Goal: Task Accomplishment & Management: Use online tool/utility

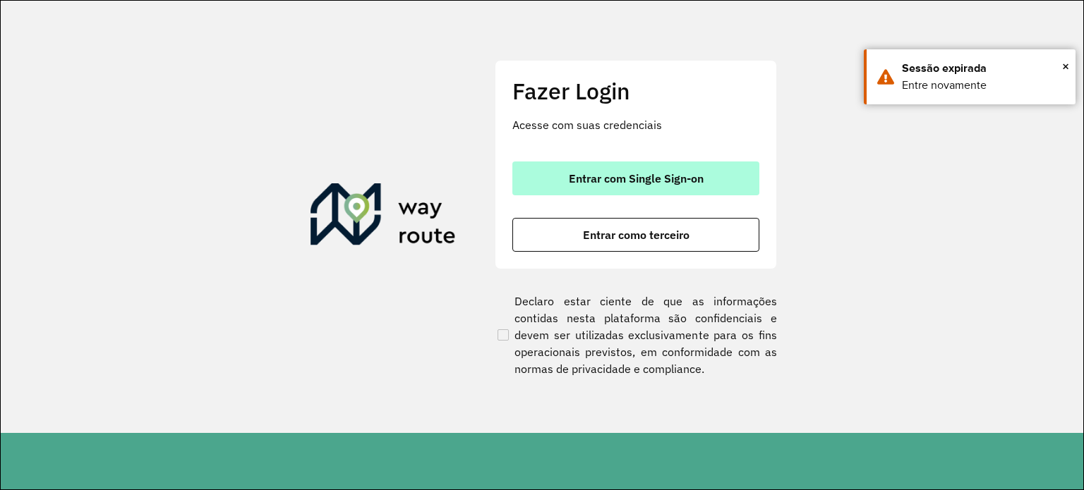
click at [629, 166] on button "Entrar com Single Sign-on" at bounding box center [635, 179] width 247 height 34
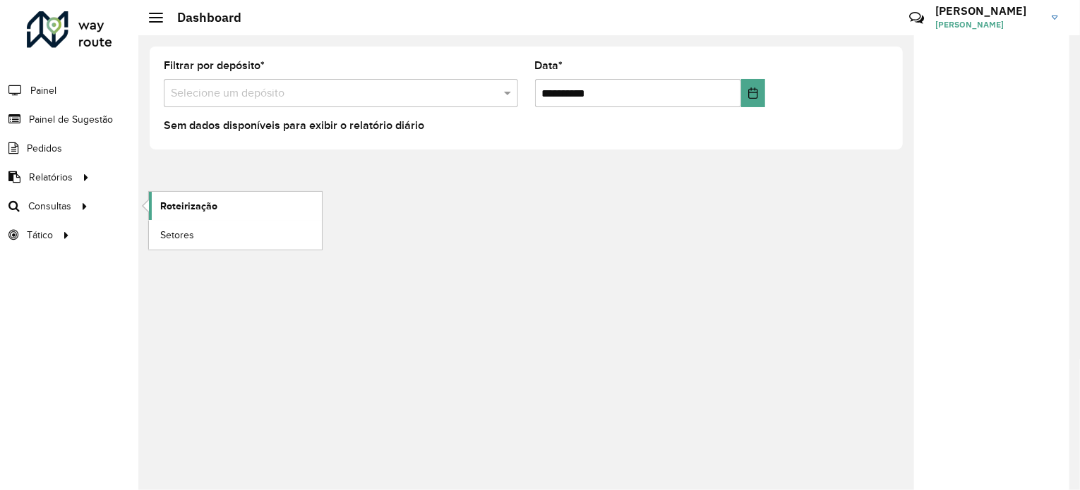
click at [202, 203] on span "Roteirização" at bounding box center [188, 206] width 57 height 15
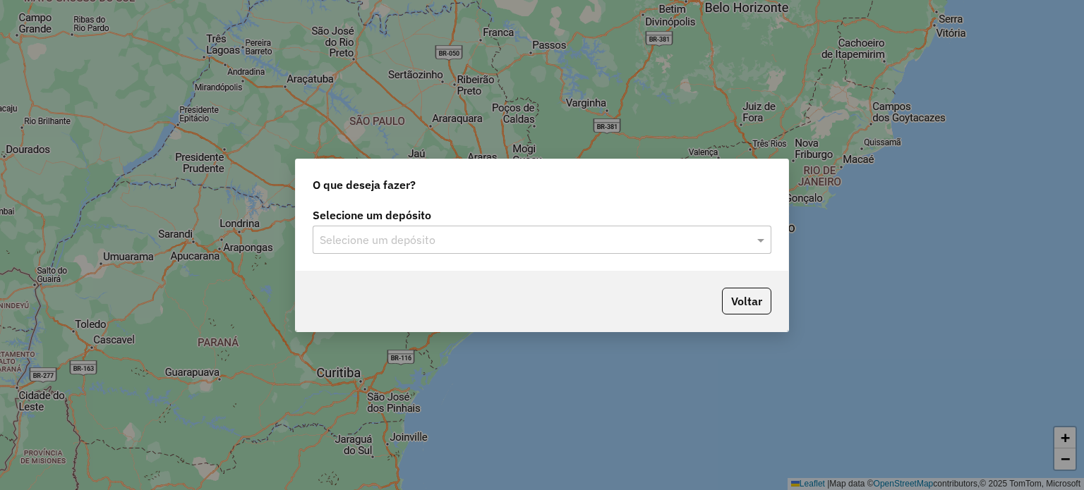
click at [466, 243] on input "text" at bounding box center [528, 240] width 416 height 17
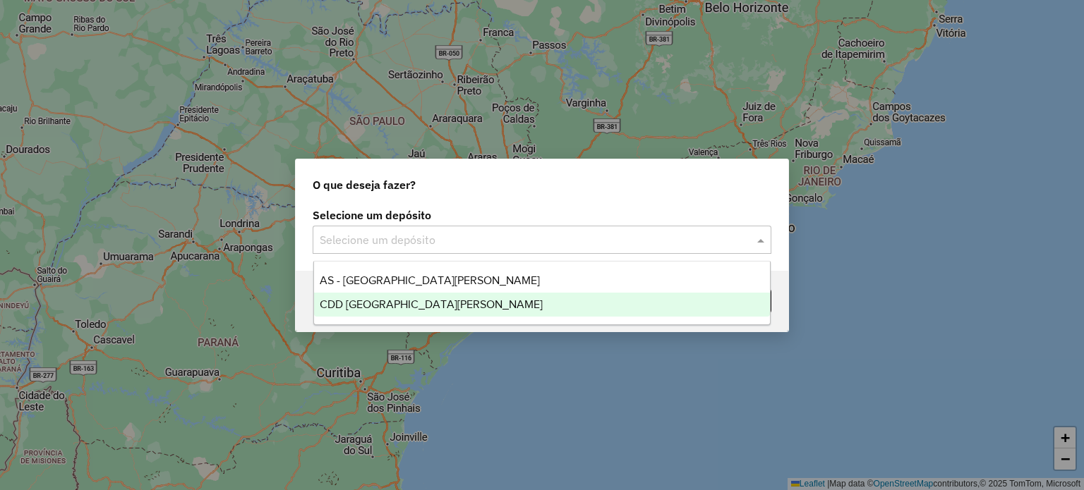
click at [407, 301] on span "CDD [GEOGRAPHIC_DATA]" at bounding box center [431, 304] width 223 height 12
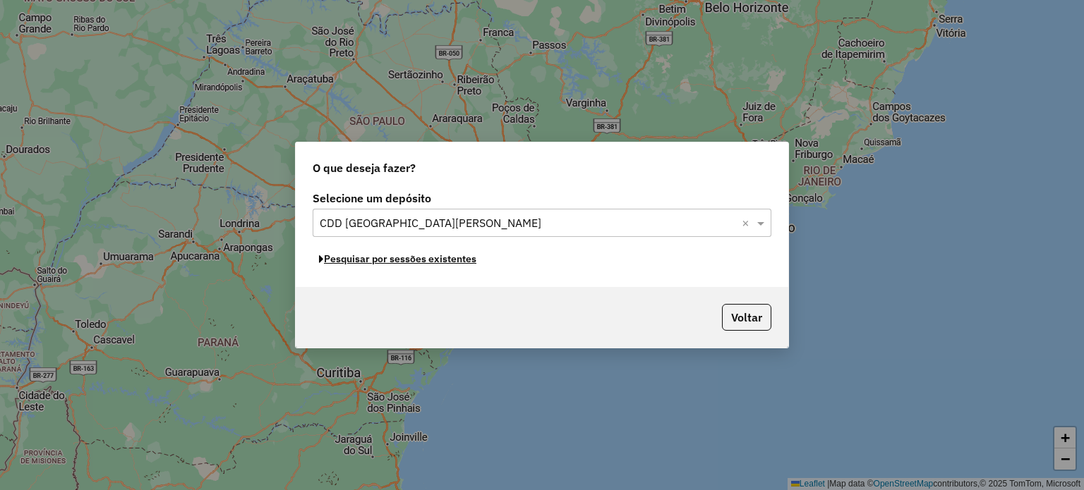
click at [407, 264] on button "Pesquisar por sessões existentes" at bounding box center [398, 259] width 170 height 22
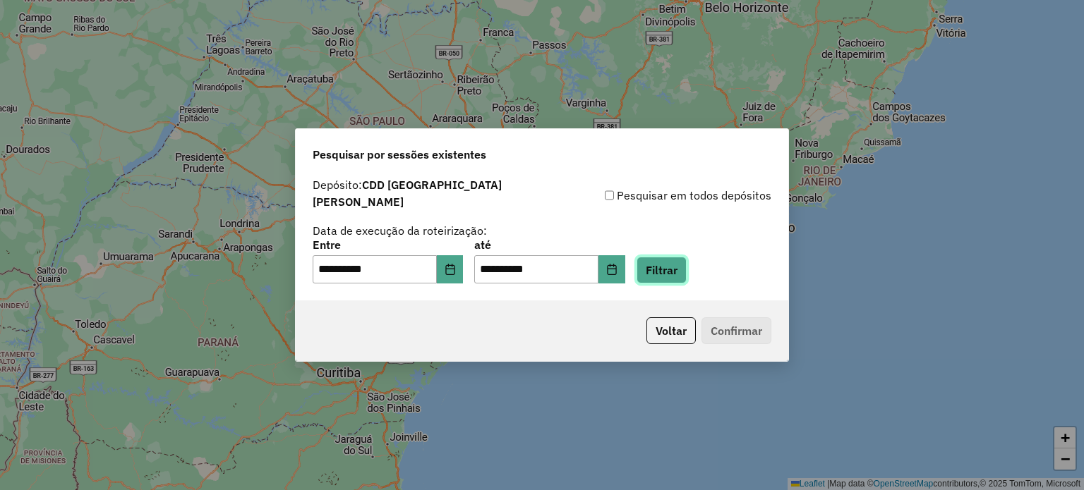
click at [687, 270] on button "Filtrar" at bounding box center [661, 270] width 50 height 27
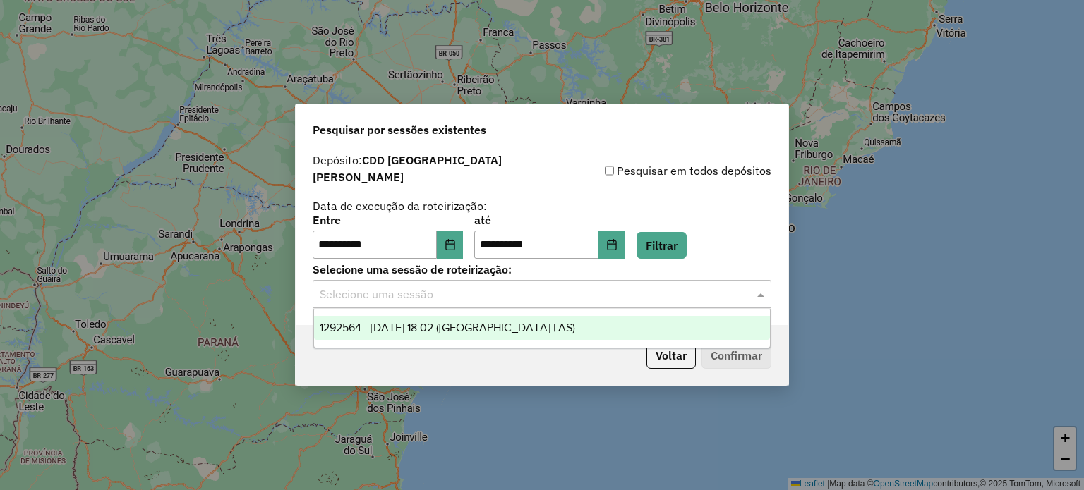
click at [635, 280] on div "Selecione uma sessão" at bounding box center [542, 294] width 459 height 28
click at [511, 334] on div "1292564 - 11/10/2025 18:02 (Rota | AS)" at bounding box center [542, 328] width 457 height 24
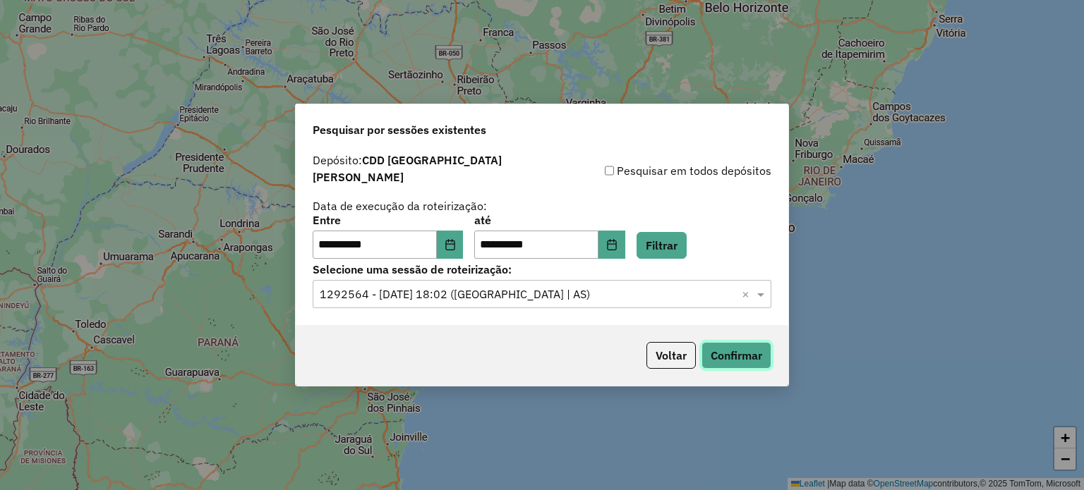
click at [718, 343] on button "Confirmar" at bounding box center [736, 355] width 70 height 27
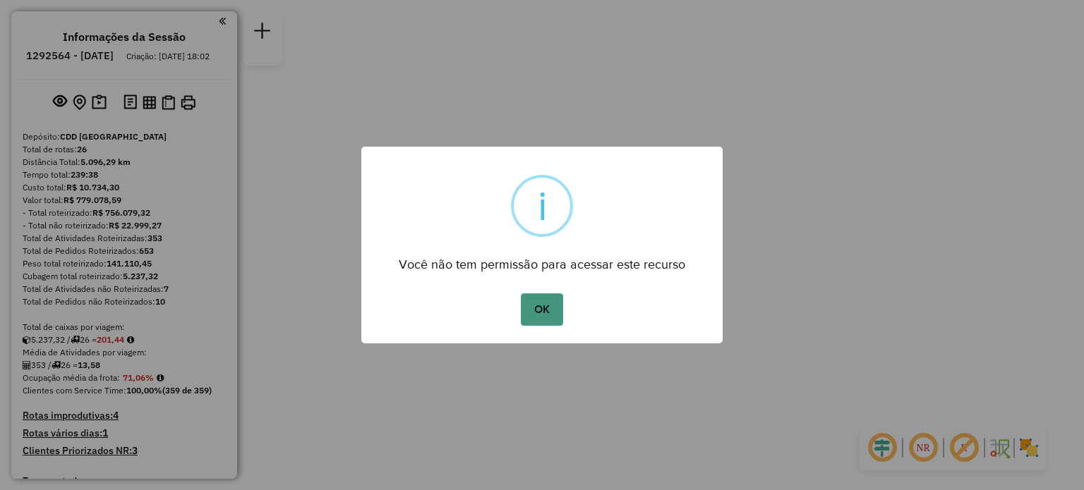
click at [533, 306] on button "OK" at bounding box center [542, 310] width 42 height 32
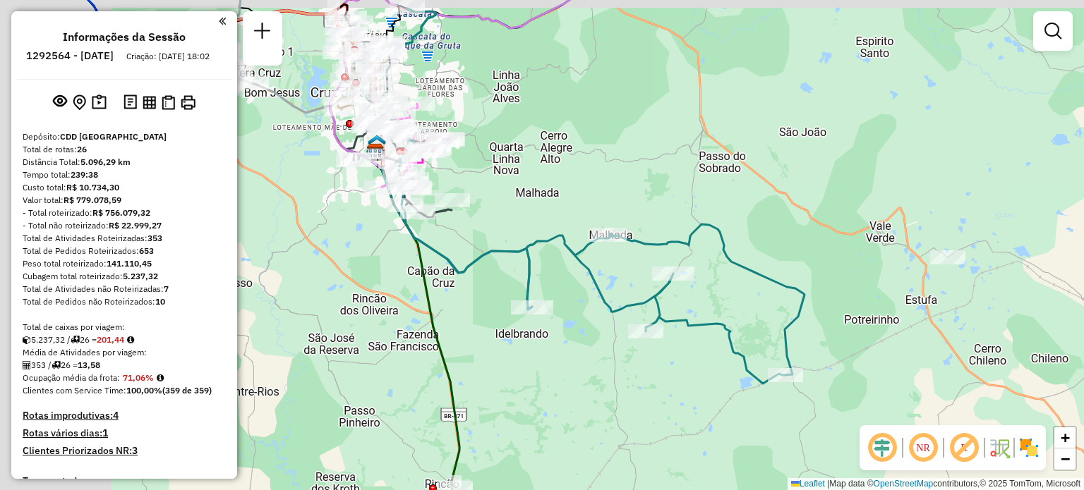
click at [608, 171] on div "Janela de atendimento Grade de atendimento Capacidade Transportadoras Veículos …" at bounding box center [542, 245] width 1084 height 490
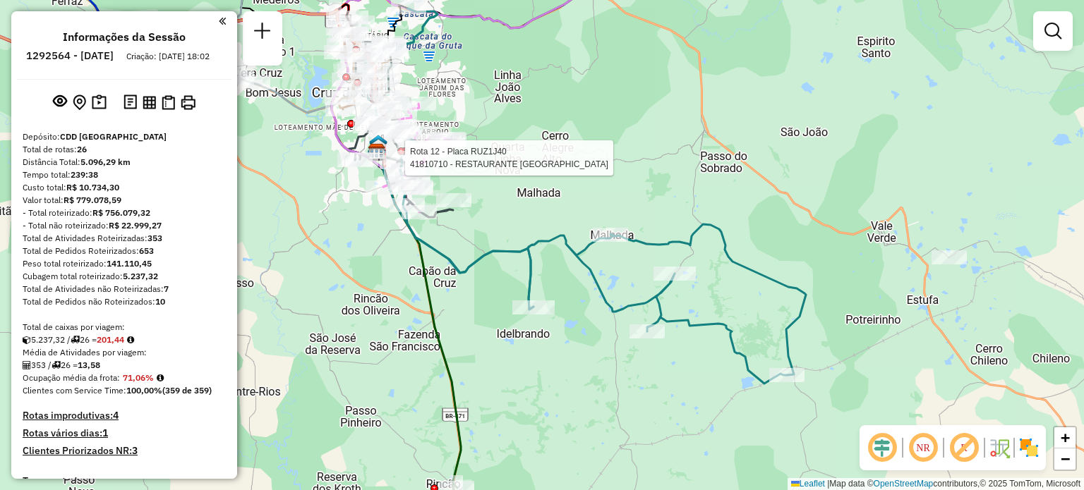
select select "**********"
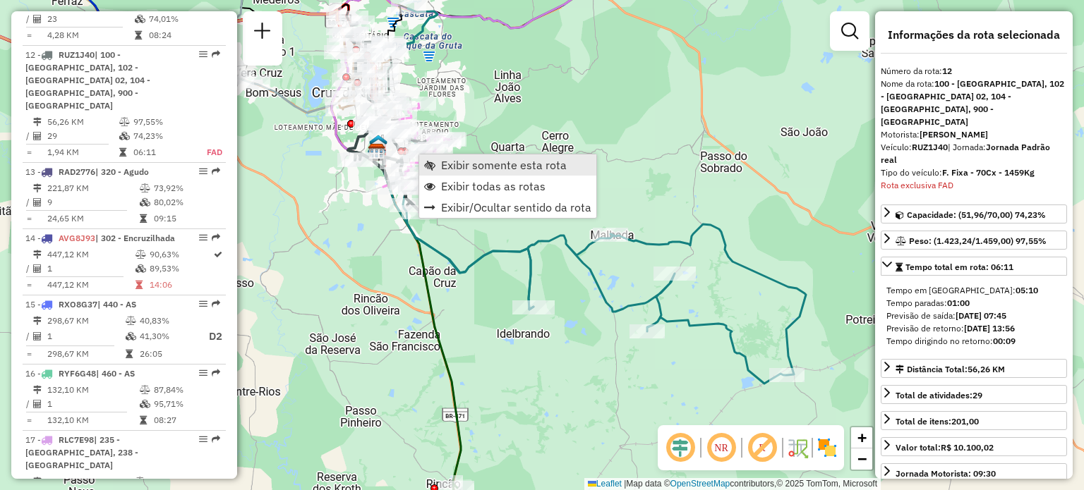
scroll to position [1394, 0]
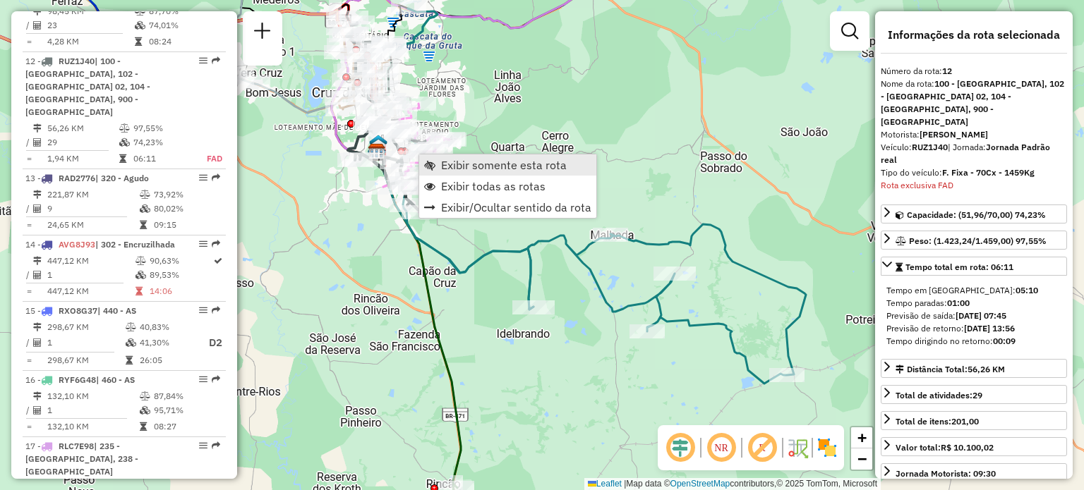
click at [469, 164] on span "Exibir somente esta rota" at bounding box center [504, 164] width 126 height 11
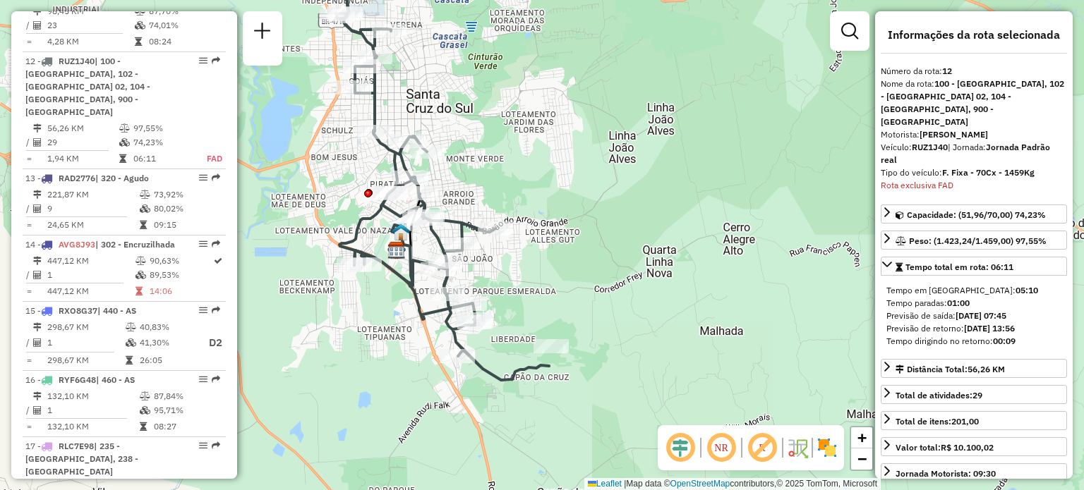
drag, startPoint x: 612, startPoint y: 234, endPoint x: 406, endPoint y: 125, distance: 232.3
click at [445, 136] on div "Janela de atendimento Grade de atendimento Capacidade Transportadoras Veículos …" at bounding box center [542, 245] width 1084 height 490
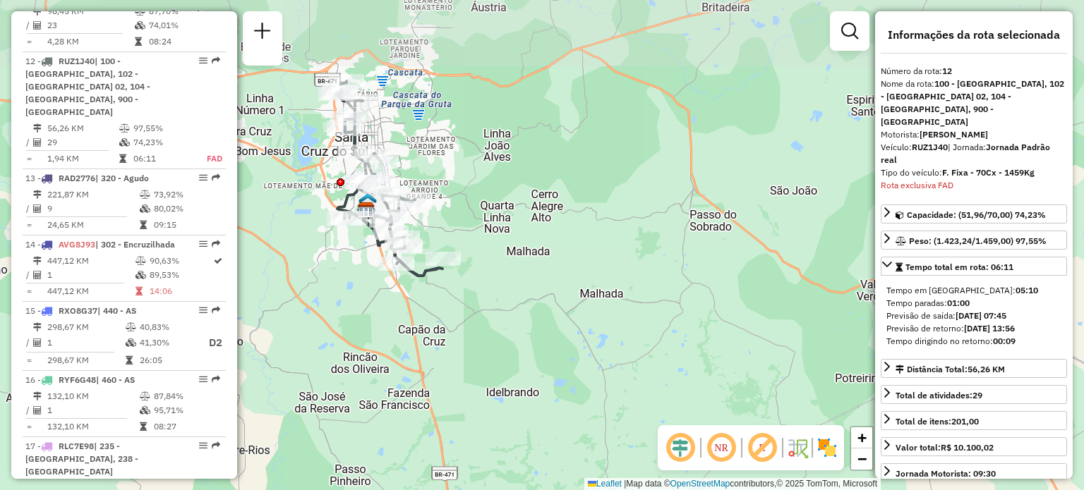
drag, startPoint x: 444, startPoint y: 146, endPoint x: 479, endPoint y: 188, distance: 55.1
click at [479, 188] on div "Janela de atendimento Grade de atendimento Capacidade Transportadoras Veículos …" at bounding box center [542, 245] width 1084 height 490
